Goal: Ask a question: Seek information or help from site administrators or community

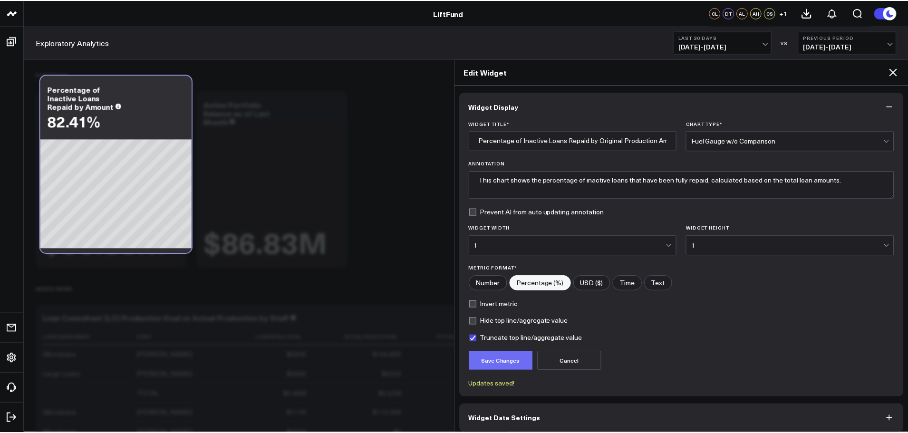
scroll to position [1239, 0]
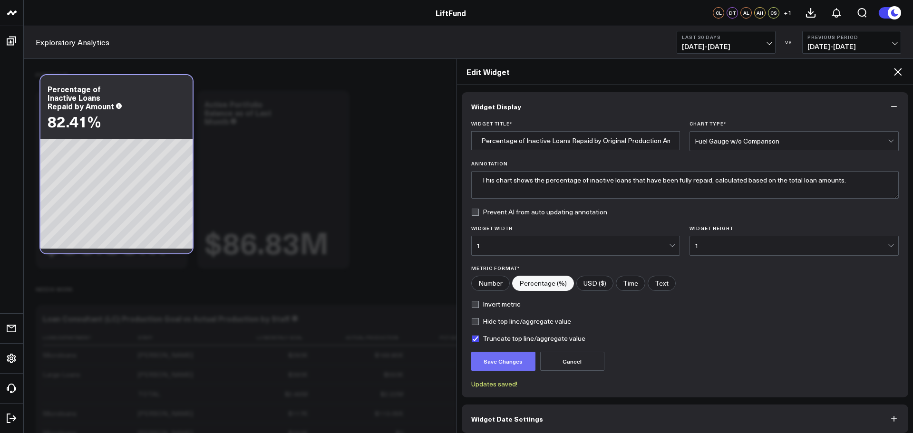
type input "Percentage of Inactive Loans Repaid by Original Production Amount"
click at [491, 369] on button "Save Changes" at bounding box center [503, 361] width 64 height 19
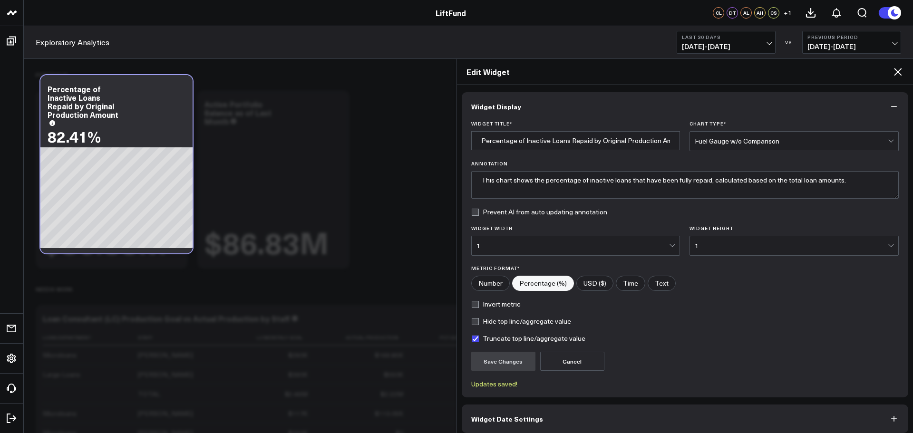
click at [903, 74] on icon at bounding box center [897, 71] width 11 height 11
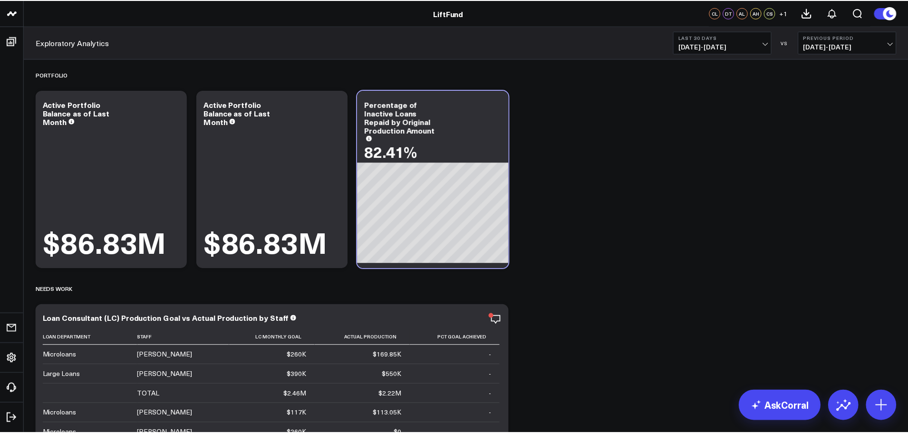
scroll to position [1251, 0]
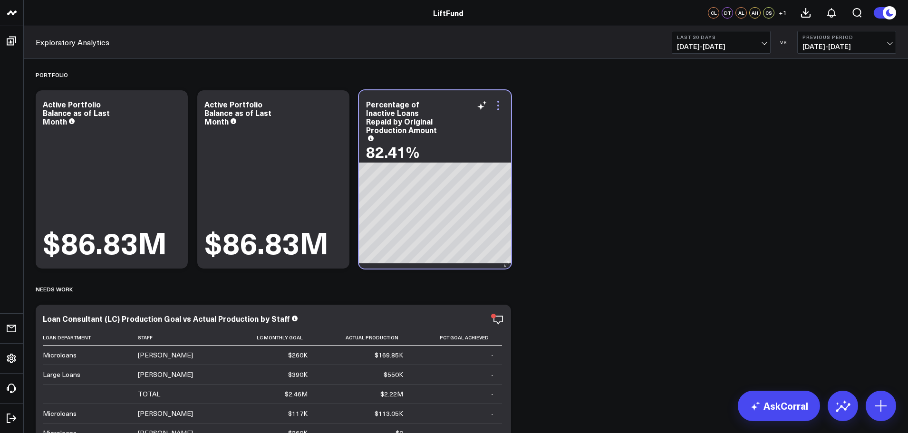
click at [497, 103] on icon at bounding box center [498, 105] width 11 height 11
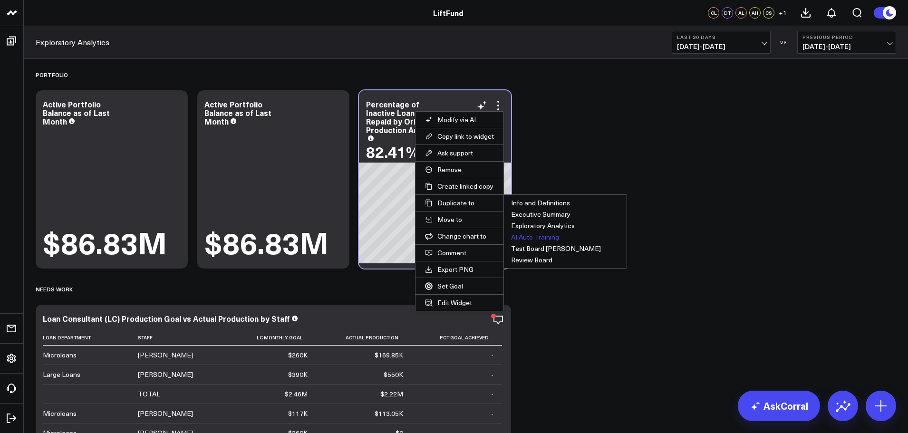
click at [544, 238] on button "AI Auto Training" at bounding box center [565, 237] width 123 height 11
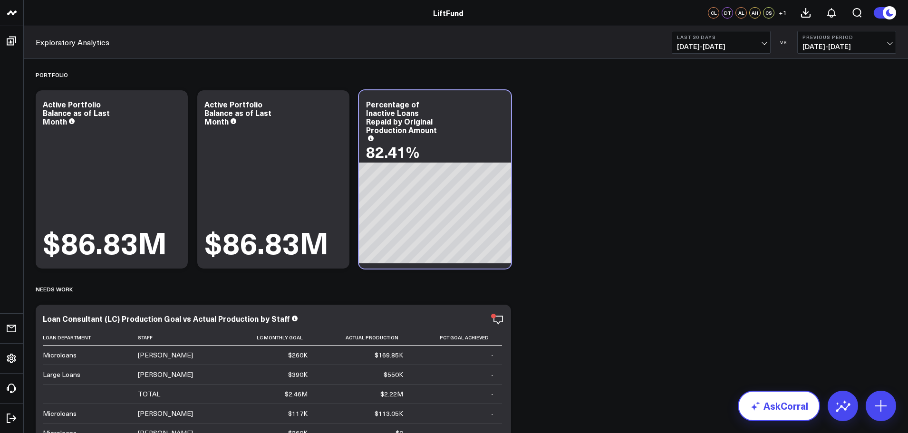
click at [781, 413] on link "AskCorral" at bounding box center [779, 406] width 82 height 30
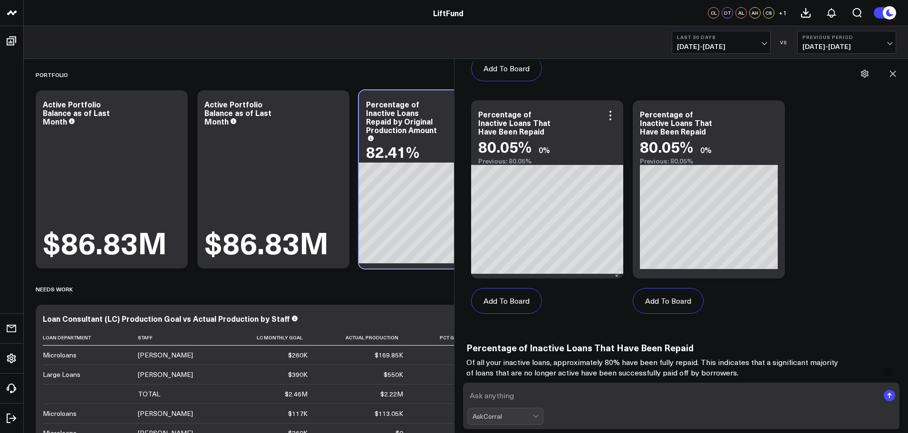
scroll to position [655, 0]
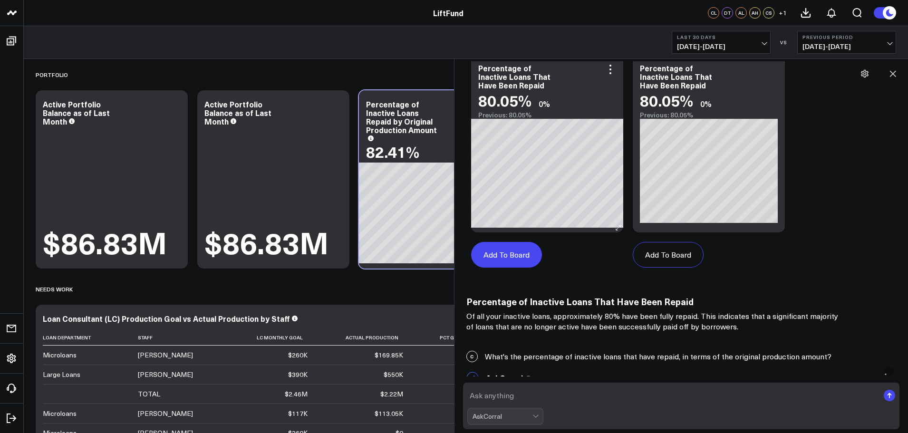
click at [522, 254] on button "Add To Board" at bounding box center [506, 255] width 71 height 26
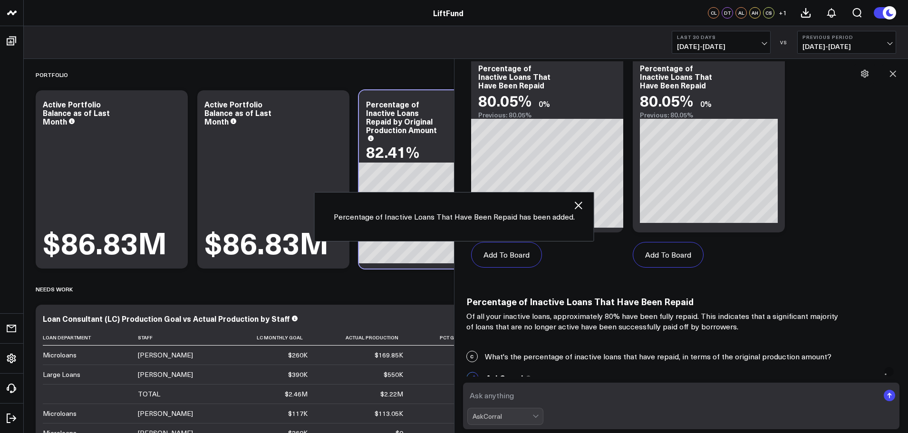
scroll to position [300, 0]
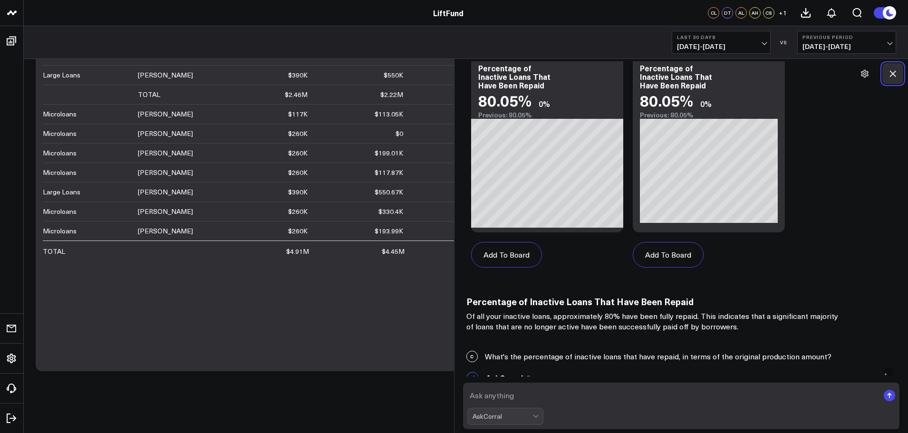
click at [894, 72] on icon at bounding box center [893, 74] width 10 height 10
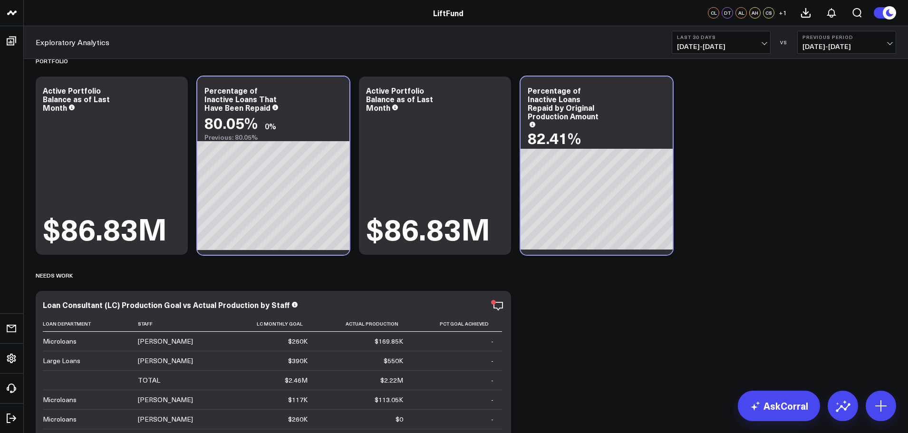
scroll to position [0, 0]
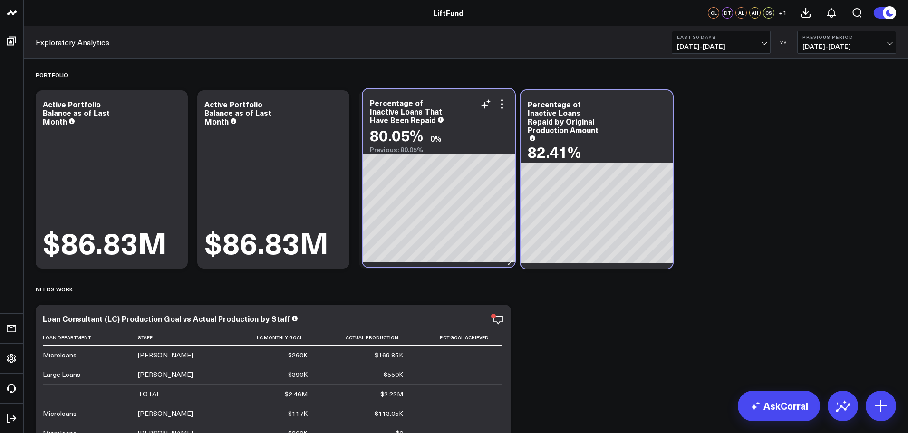
drag, startPoint x: 318, startPoint y: 145, endPoint x: 483, endPoint y: 143, distance: 165.5
click at [483, 143] on div "80.05% 0%" at bounding box center [439, 135] width 138 height 17
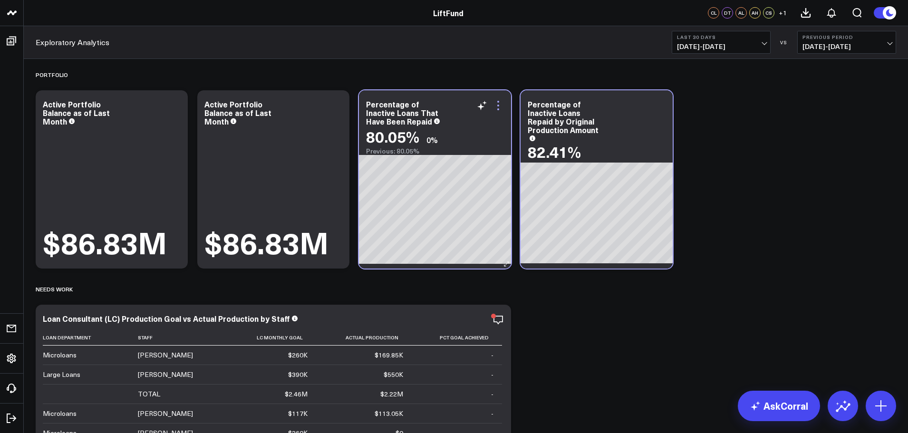
click at [498, 106] on icon at bounding box center [498, 106] width 2 height 2
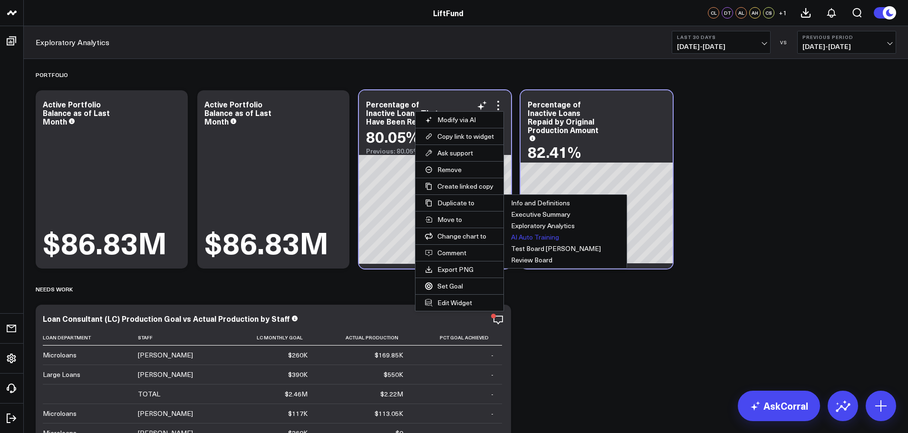
click at [536, 237] on button "AI Auto Training" at bounding box center [565, 237] width 123 height 11
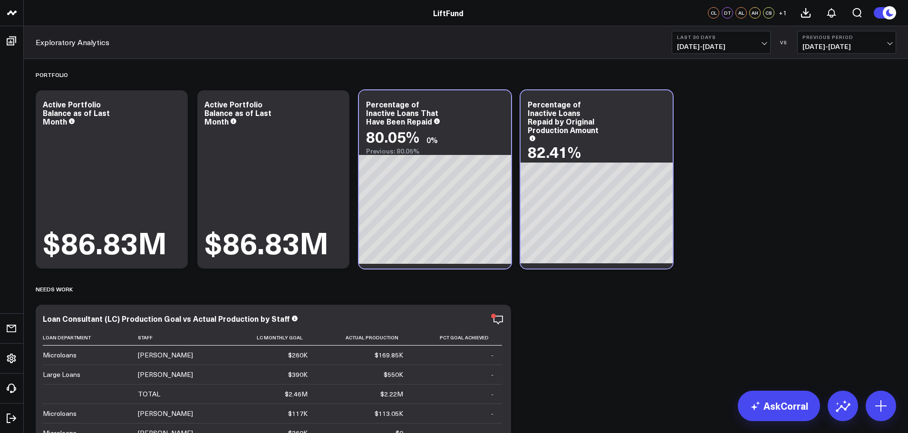
click at [624, 354] on div "Portfolio Modify via AI Copy link to widget Ask support Remove Create linked co…" at bounding box center [466, 367] width 870 height 617
click at [594, 357] on div "Portfolio Modify via AI Copy link to widget Ask support Remove Create linked co…" at bounding box center [466, 367] width 870 height 617
click at [767, 415] on link "AskCorral" at bounding box center [779, 406] width 82 height 30
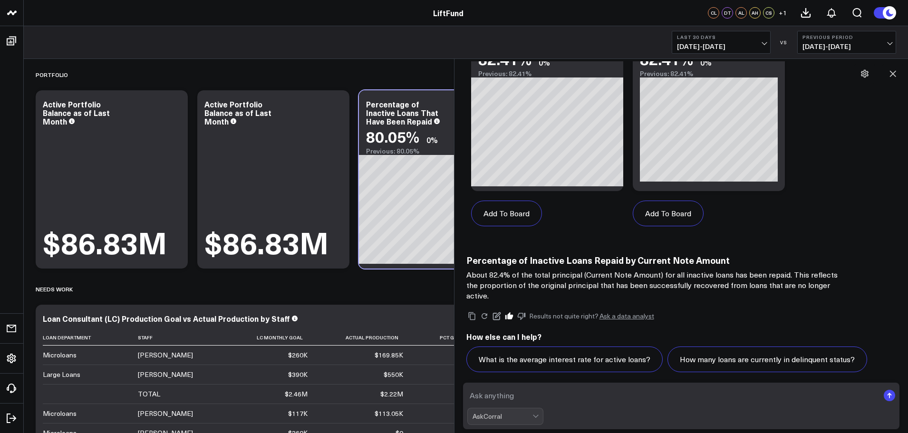
scroll to position [2463, 0]
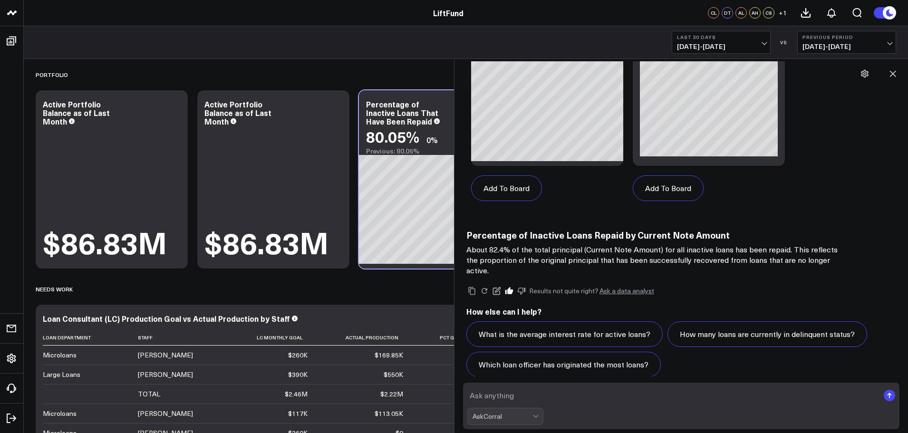
click at [680, 394] on textarea at bounding box center [674, 395] width 412 height 17
drag, startPoint x: 510, startPoint y: 394, endPoint x: 691, endPoint y: 388, distance: 180.8
click at [689, 387] on textarea "How many write offs have we had this year?" at bounding box center [674, 395] width 412 height 17
type textarea "How many loans have written off this year and what is the total write off amoun…"
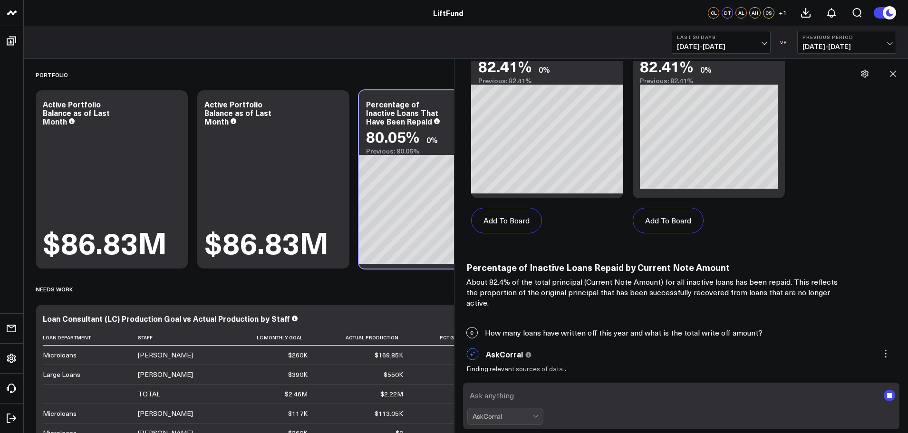
scroll to position [2420, 0]
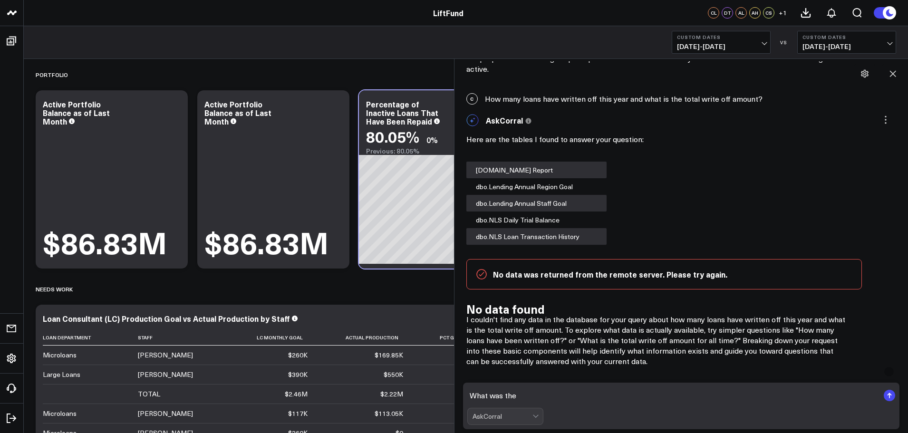
scroll to position [2565, 0]
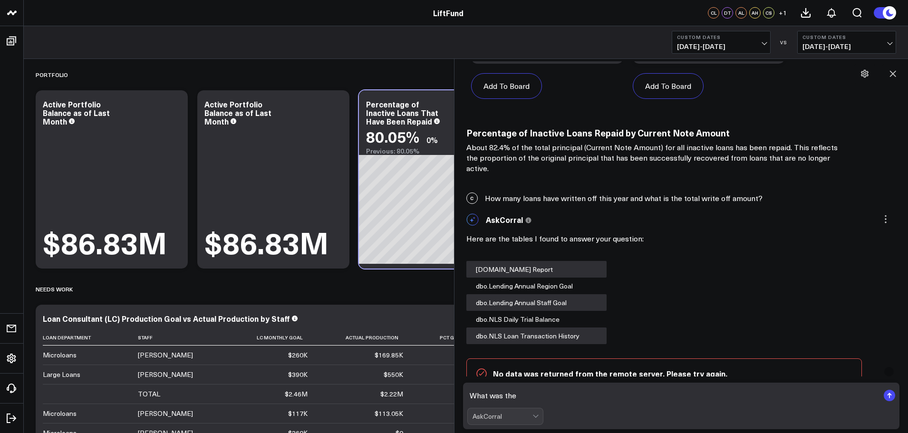
type textarea "What was the"
drag, startPoint x: 758, startPoint y: 186, endPoint x: 779, endPoint y: 195, distance: 22.8
click at [779, 195] on div "C How many loans have written off this year and what is the total write off amo…" at bounding box center [681, 198] width 445 height 21
copy div "How many loans have written off this year and what is the total write off amoun…"
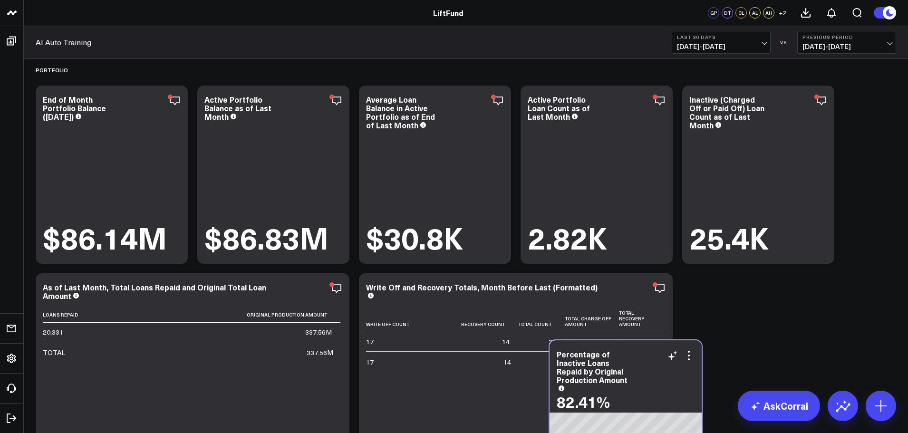
scroll to position [462, 0]
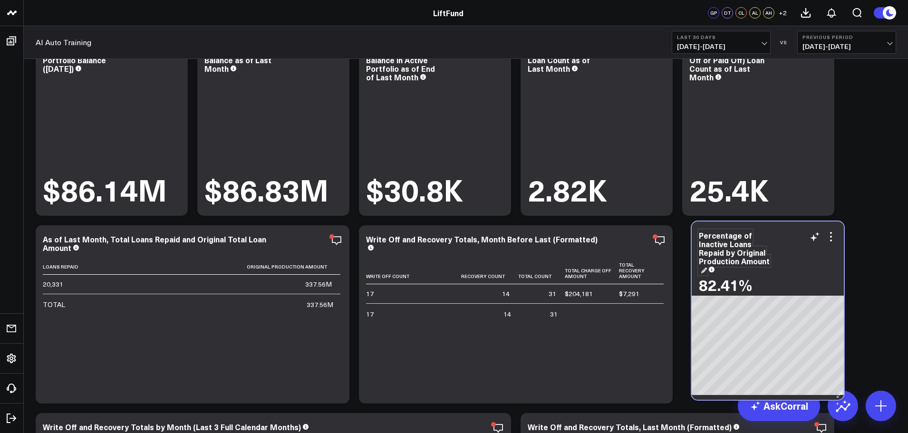
drag, startPoint x: 131, startPoint y: 87, endPoint x: 733, endPoint y: 238, distance: 621.2
click at [733, 238] on div "Percentage of Inactive Loans Repaid by Original Production Amount" at bounding box center [768, 252] width 138 height 43
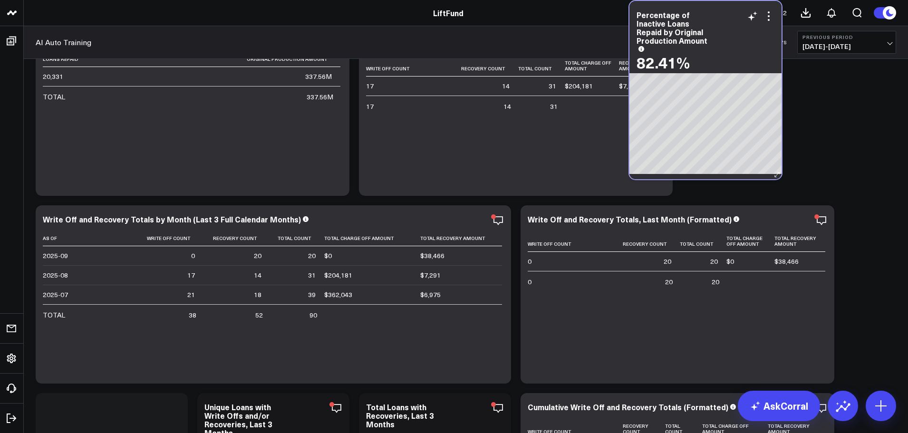
scroll to position [442, 0]
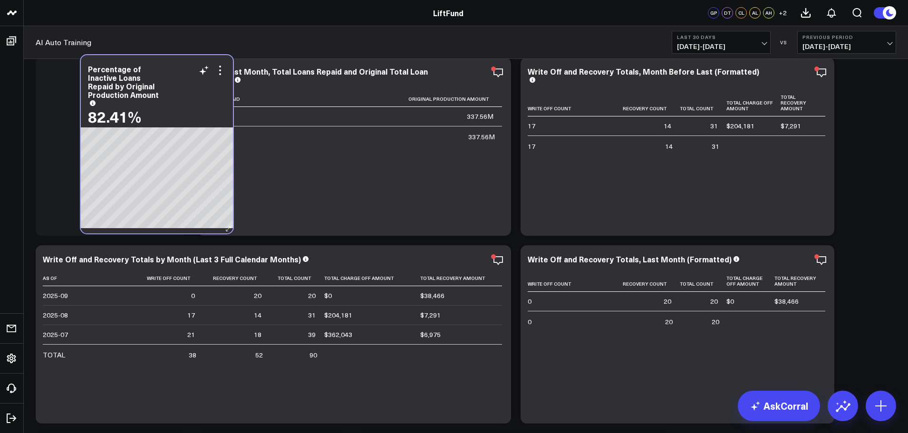
drag, startPoint x: 127, startPoint y: 90, endPoint x: 164, endPoint y: 74, distance: 40.9
click at [164, 74] on div "Percentage of Inactive Loans Repaid by Original Production Amount" at bounding box center [157, 85] width 138 height 41
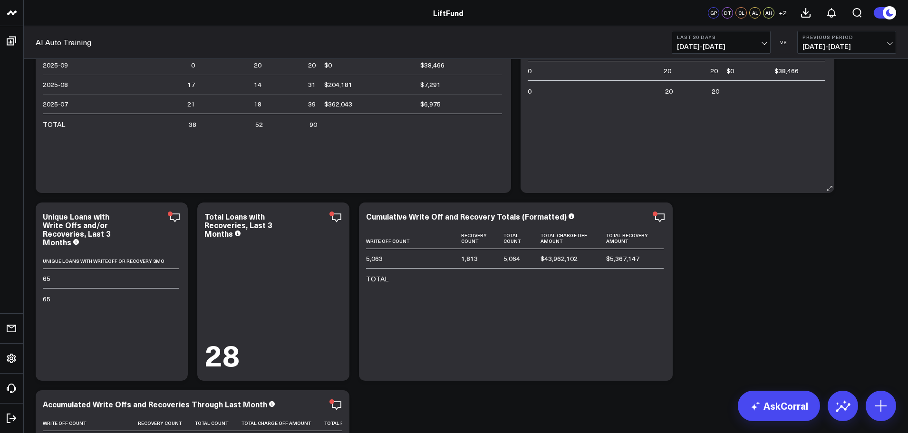
scroll to position [571, 0]
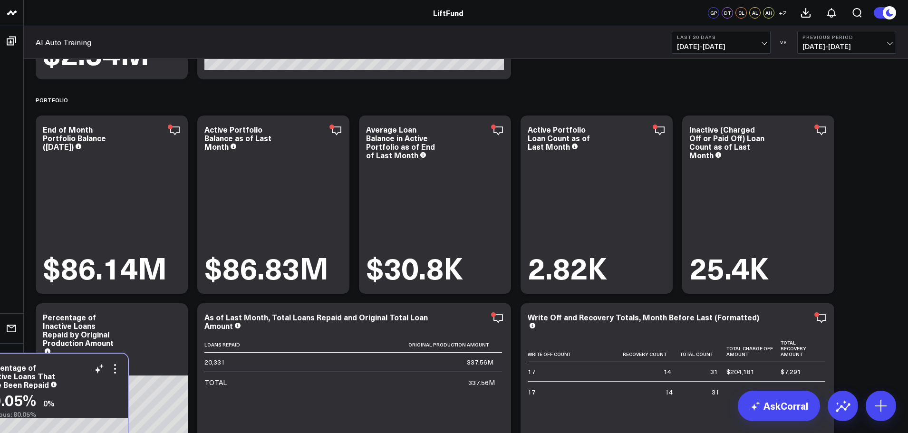
scroll to position [439, 0]
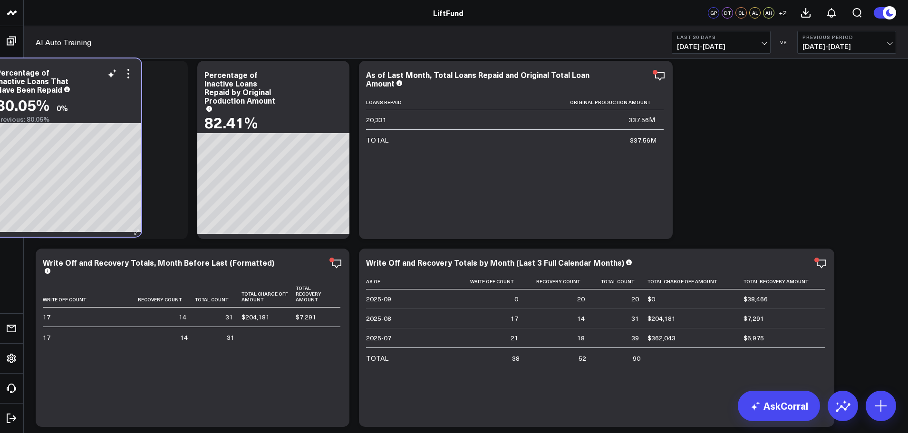
drag, startPoint x: 132, startPoint y: 99, endPoint x: 92, endPoint y: 100, distance: 39.5
click at [86, 102] on div "Percentage of Inactive Loans That Have Been Repaid 80.05% 0% Previous: 80.05%" at bounding box center [65, 90] width 152 height 65
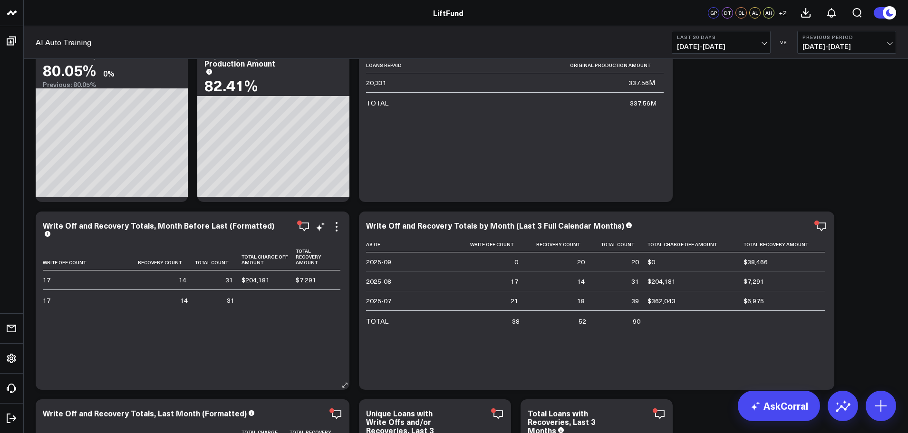
scroll to position [374, 0]
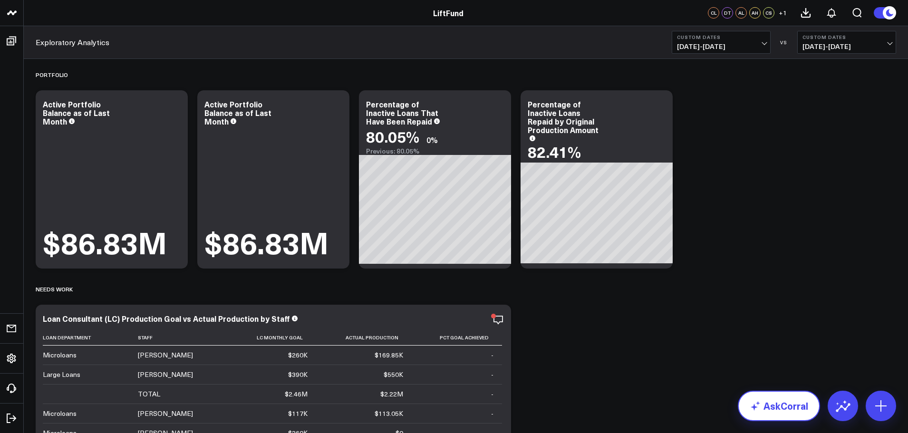
click at [763, 414] on link "AskCorral" at bounding box center [779, 406] width 82 height 30
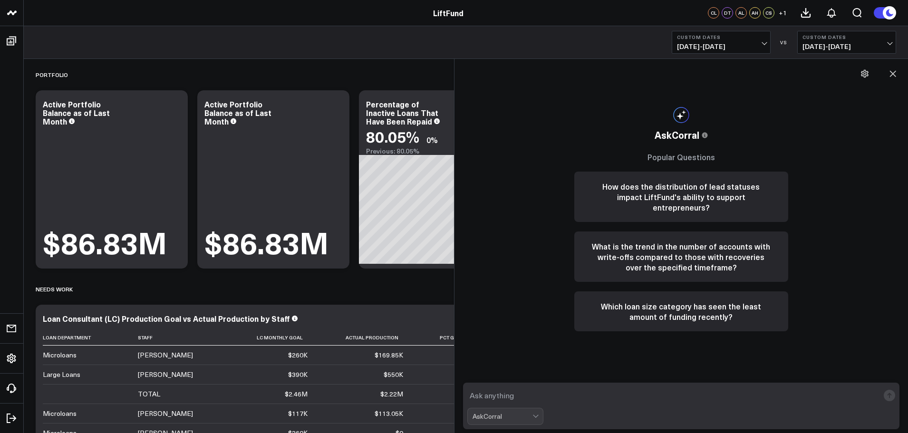
click at [560, 395] on textarea at bounding box center [674, 395] width 412 height 17
type textarea "How many loans have written off this year and what is the total write off amoun…"
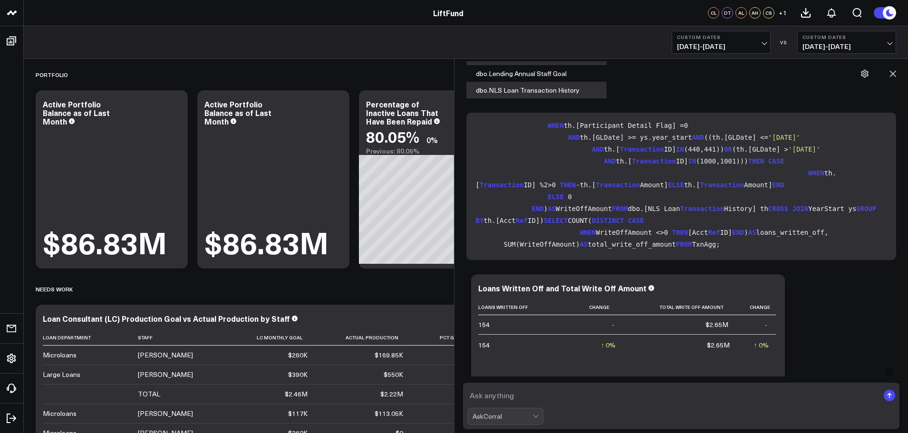
scroll to position [181, 0]
drag, startPoint x: 477, startPoint y: 127, endPoint x: 652, endPoint y: 260, distance: 219.6
click at [652, 260] on div "WITH YearStart AS ( SELECT DATEFROMPARTS(YEAR(GETDATE()), 1 , 1 ) AS year_start…" at bounding box center [682, 186] width 430 height 147
copy code "WITH YearStart AS ( SELECT DATEFROMPARTS(YEAR(GETDATE()), 1 , 1 ) AS year_start…"
